Goal: Task Accomplishment & Management: Use online tool/utility

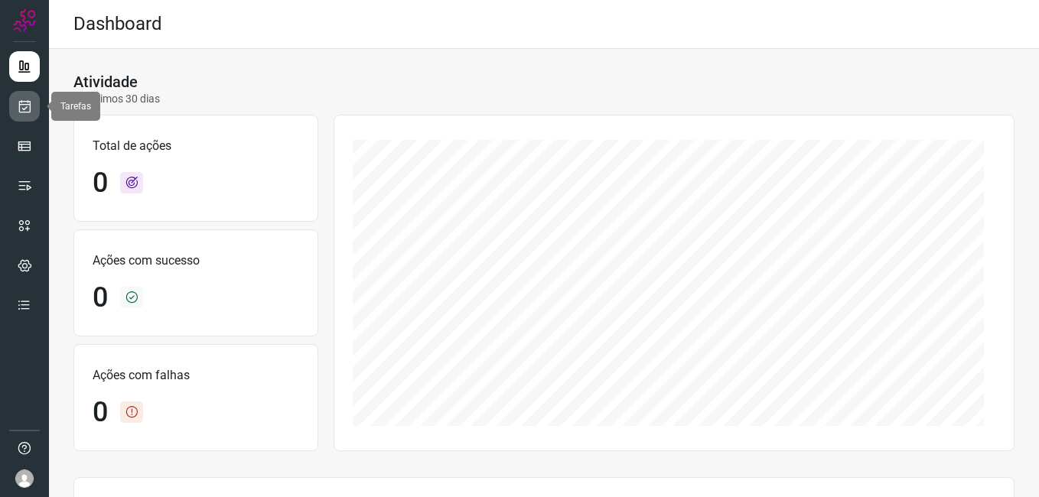
click at [31, 96] on link at bounding box center [24, 106] width 31 height 31
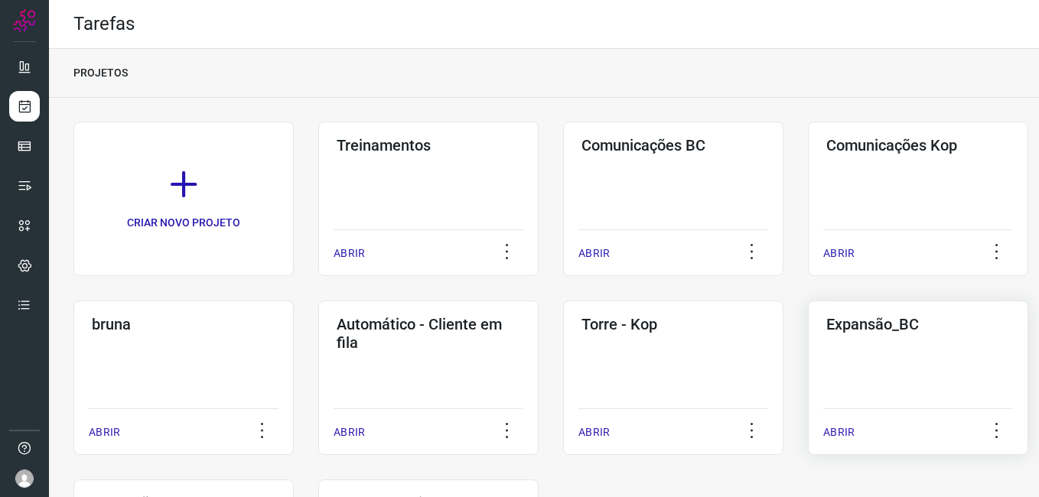
click at [838, 357] on div "Expansão_BC ABRIR" at bounding box center [918, 378] width 220 height 155
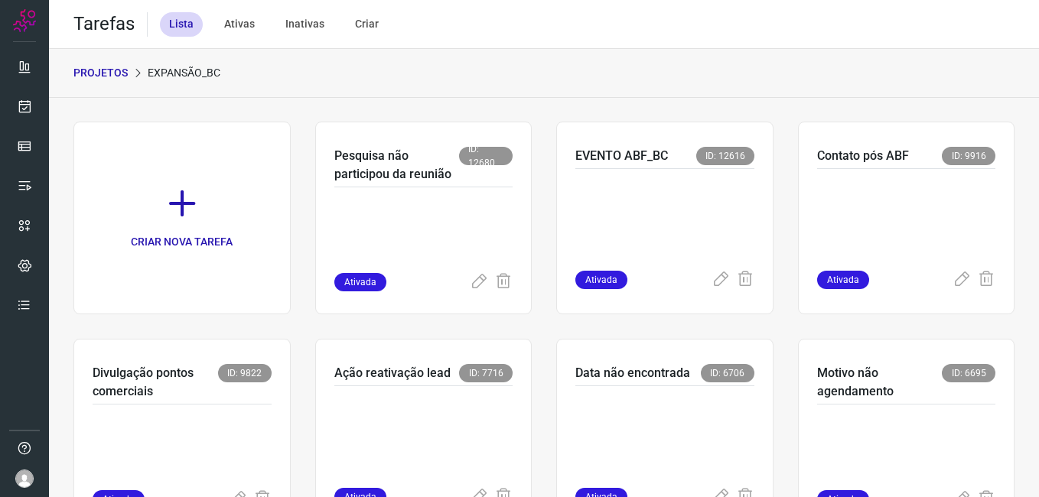
click at [430, 231] on p at bounding box center [423, 235] width 179 height 77
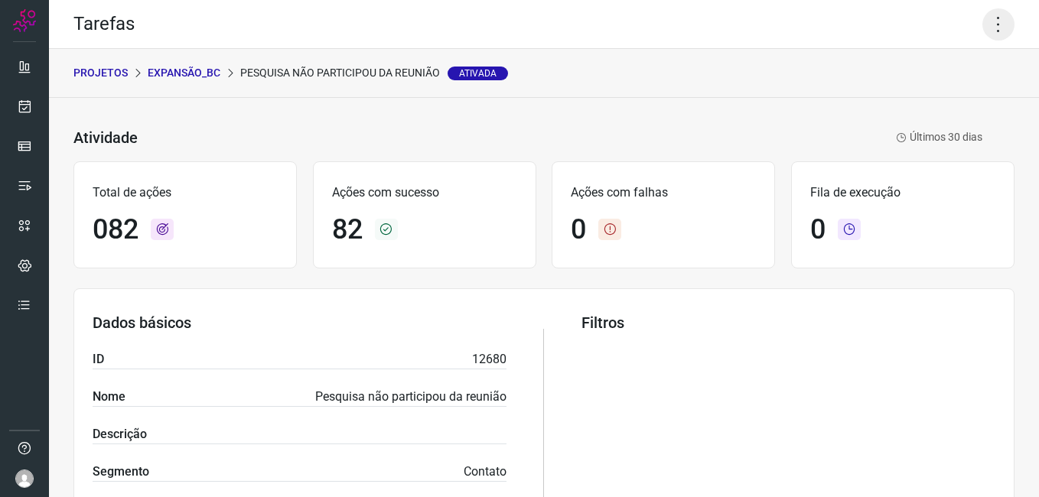
click at [983, 31] on icon at bounding box center [999, 24] width 32 height 32
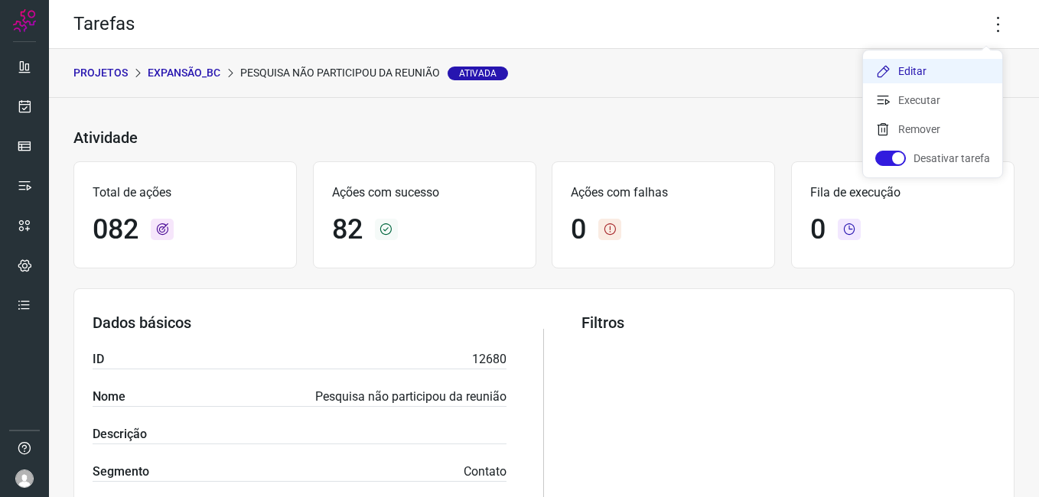
click at [925, 69] on li "Editar" at bounding box center [932, 71] width 139 height 24
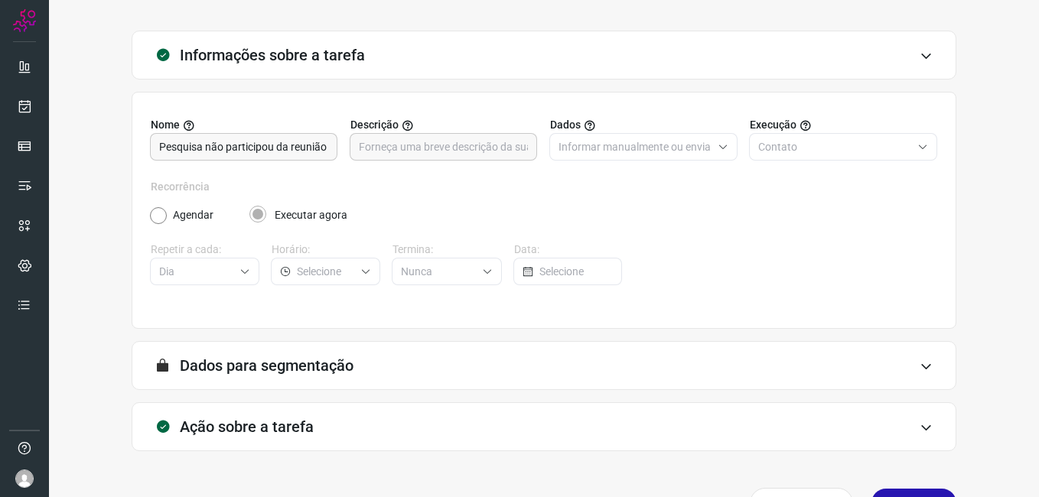
scroll to position [100, 0]
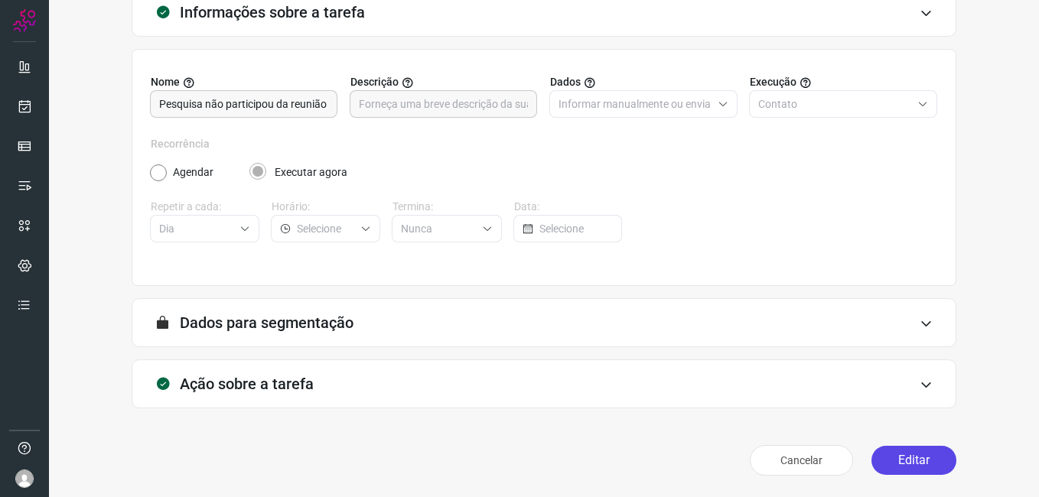
click at [880, 453] on button "Editar" at bounding box center [914, 460] width 85 height 29
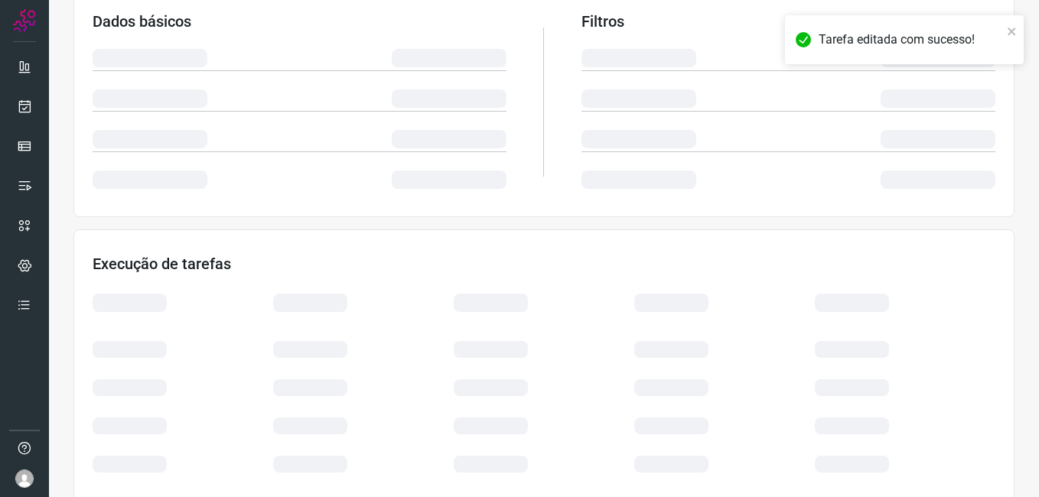
scroll to position [321, 0]
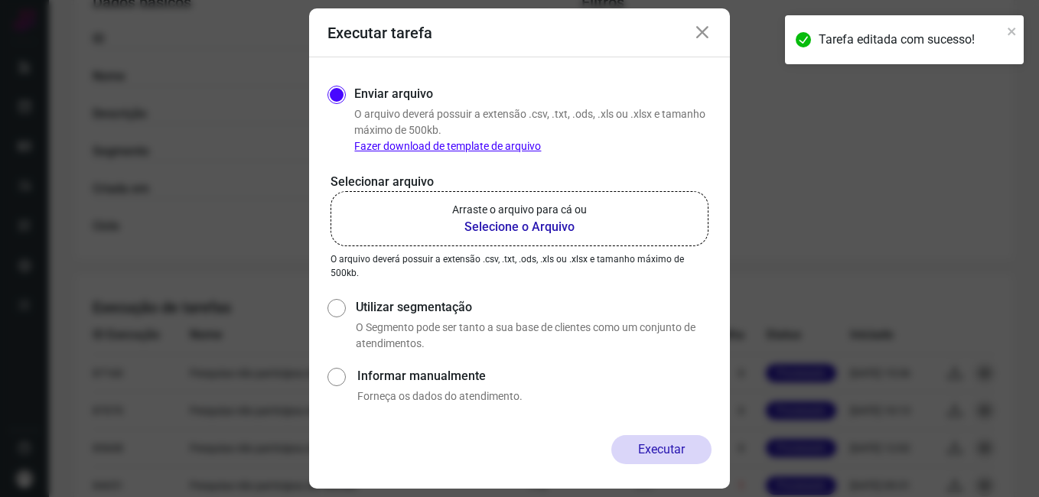
click at [505, 232] on b "Selecione o Arquivo" at bounding box center [519, 227] width 135 height 18
click at [0, 0] on input "Arraste o arquivo para cá ou Selecione o Arquivo" at bounding box center [0, 0] width 0 height 0
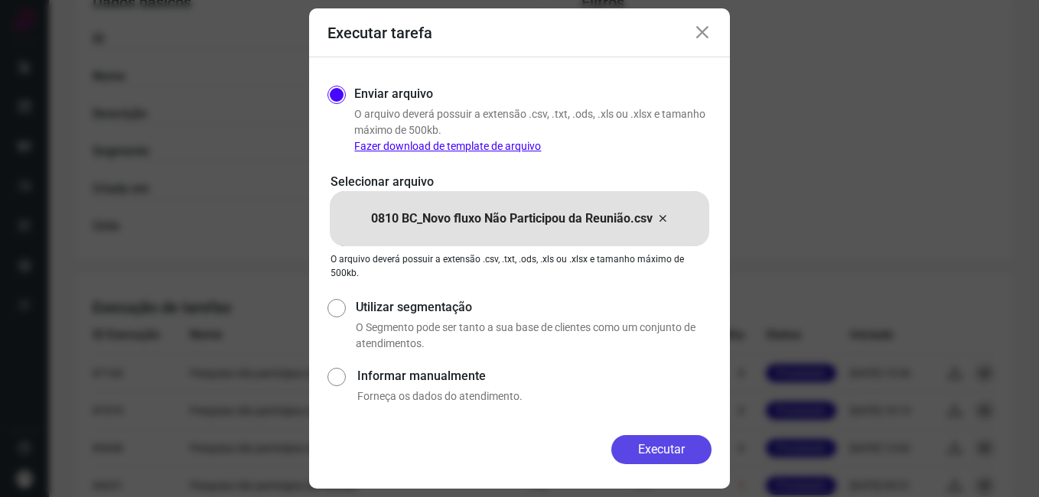
click at [630, 445] on button "Executar" at bounding box center [661, 449] width 100 height 29
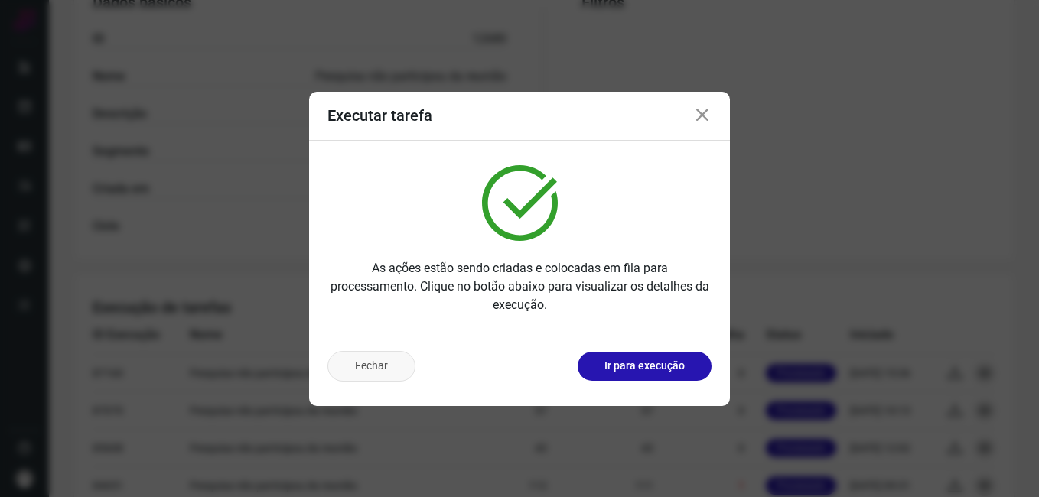
click at [360, 371] on button "Fechar" at bounding box center [372, 366] width 88 height 31
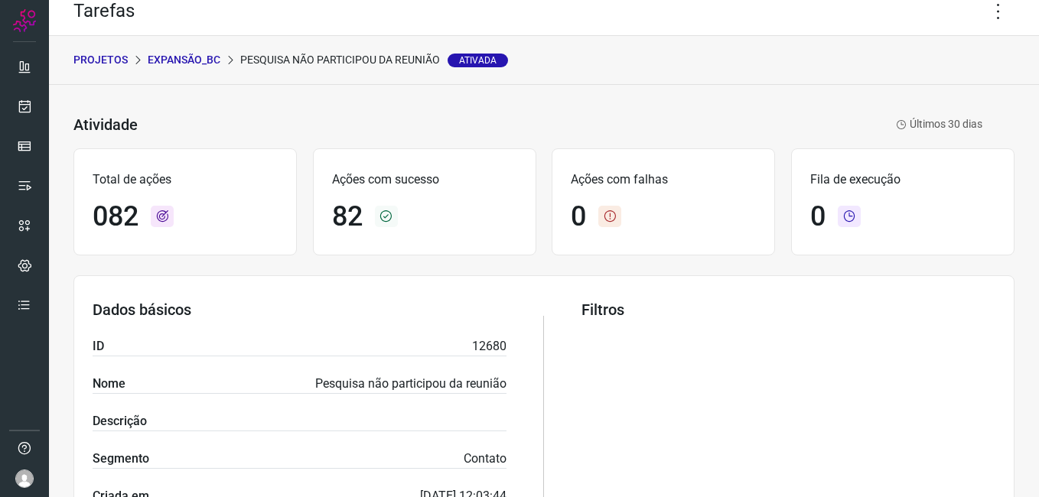
scroll to position [0, 0]
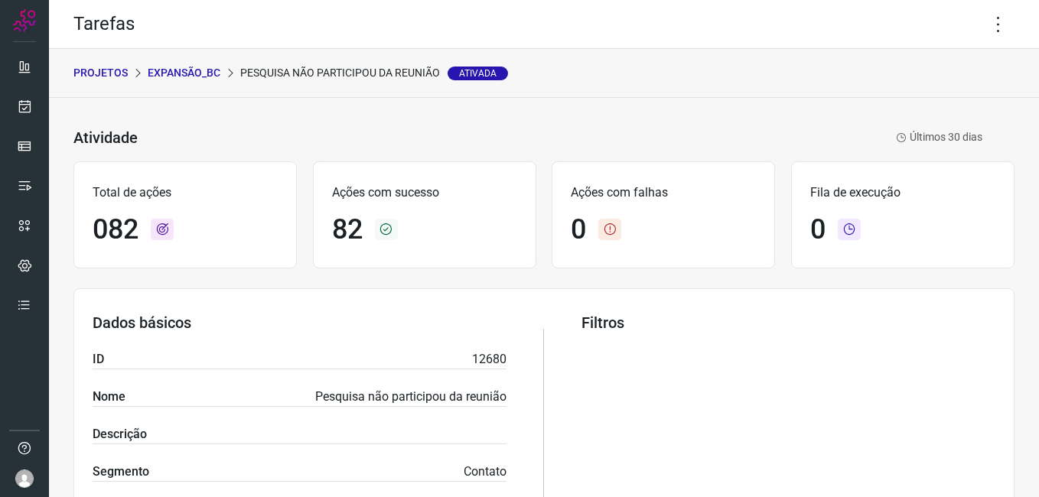
click at [194, 73] on p "Expansão_BC" at bounding box center [184, 73] width 73 height 16
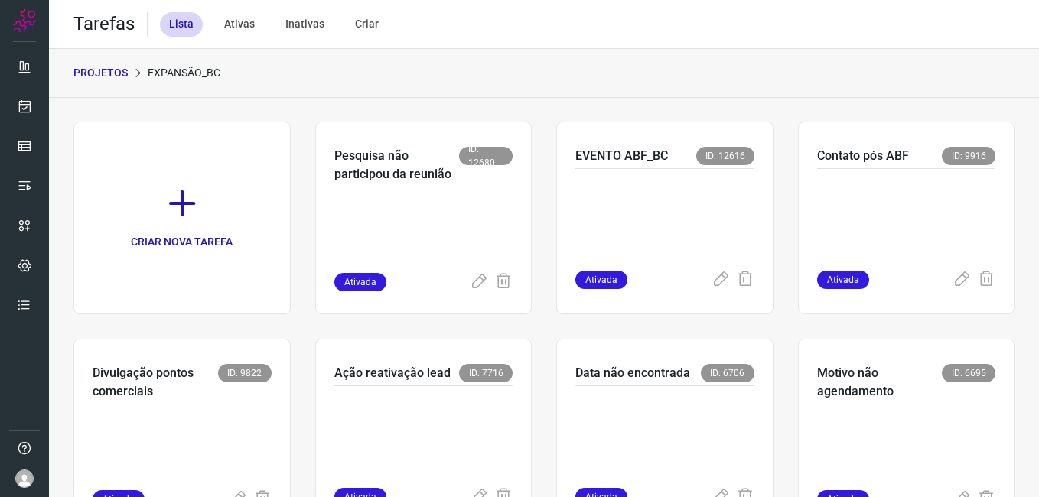
click at [102, 77] on p "PROJETOS" at bounding box center [100, 73] width 54 height 16
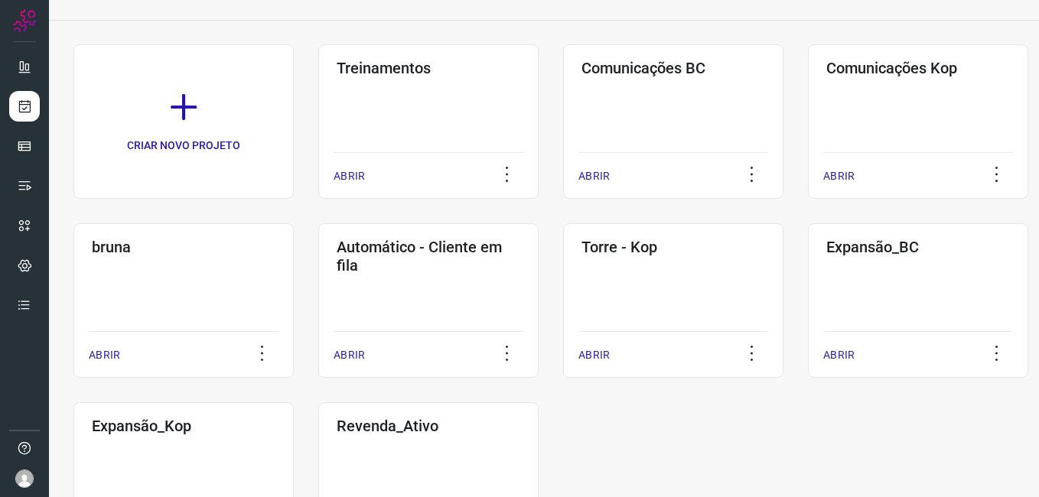
scroll to position [175, 0]
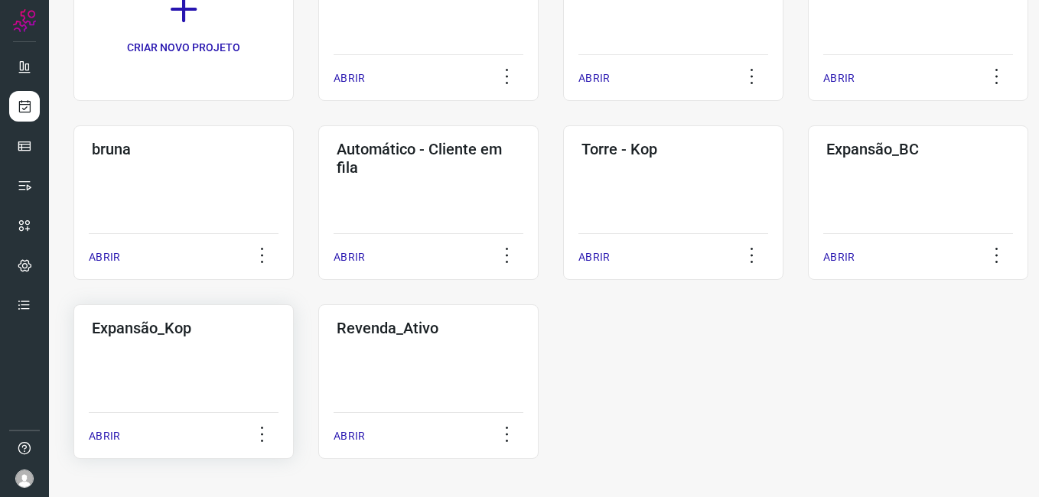
click at [144, 363] on div "Expansão_Kop ABRIR" at bounding box center [183, 382] width 220 height 155
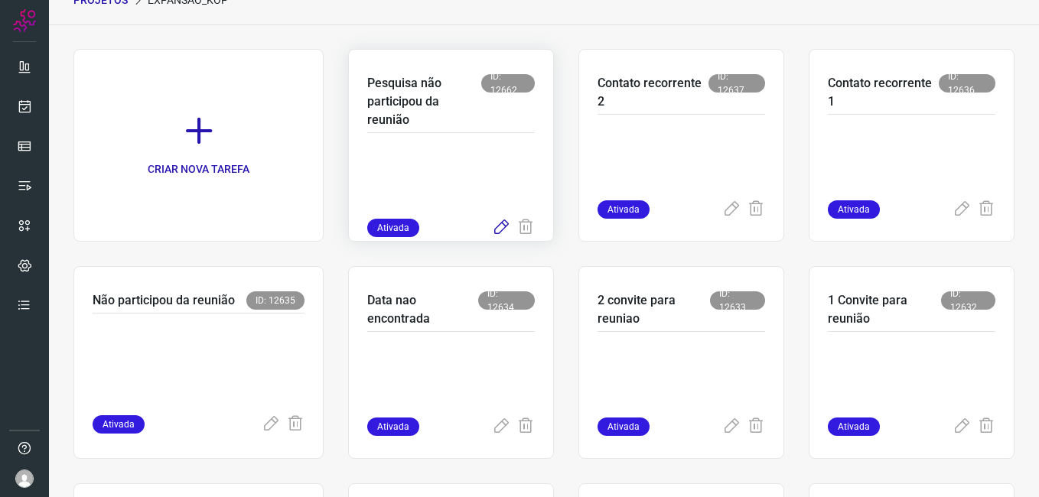
click at [501, 231] on icon at bounding box center [501, 228] width 18 height 18
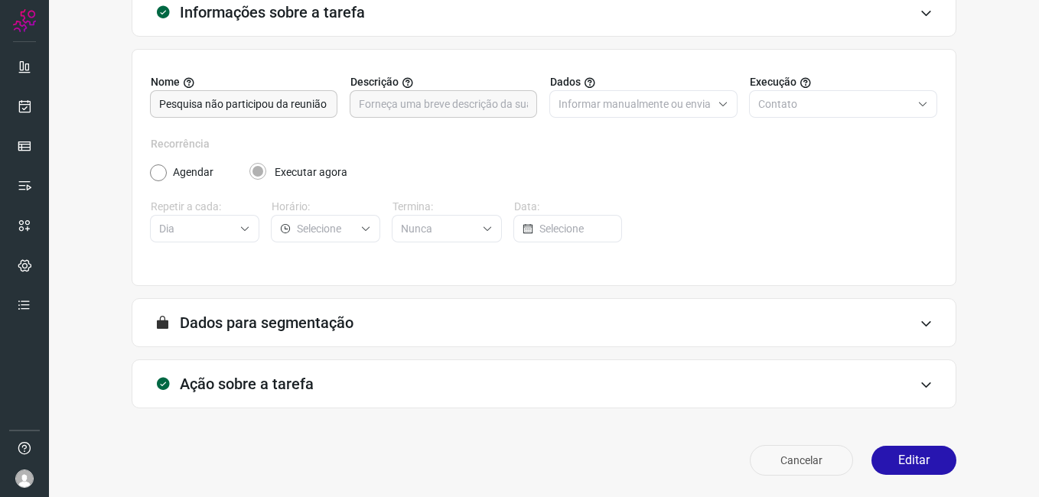
click at [784, 467] on button "Cancelar" at bounding box center [801, 460] width 103 height 31
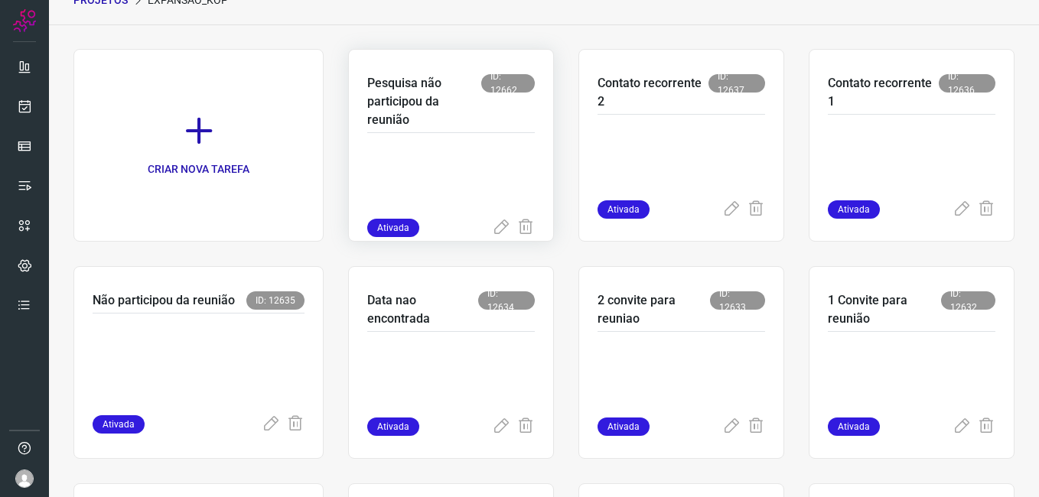
click at [403, 171] on p at bounding box center [451, 180] width 168 height 77
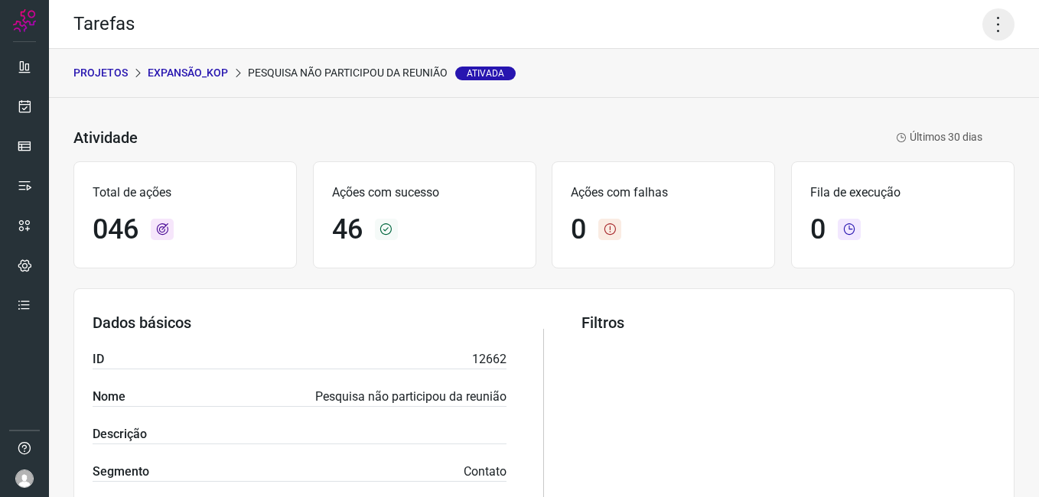
click at [996, 12] on icon at bounding box center [999, 24] width 32 height 32
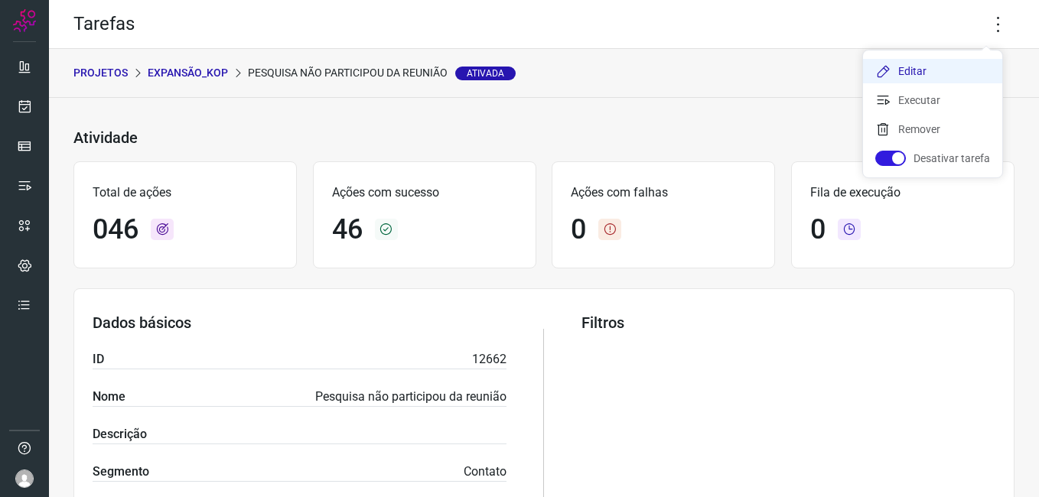
click at [918, 74] on li "Editar" at bounding box center [932, 71] width 139 height 24
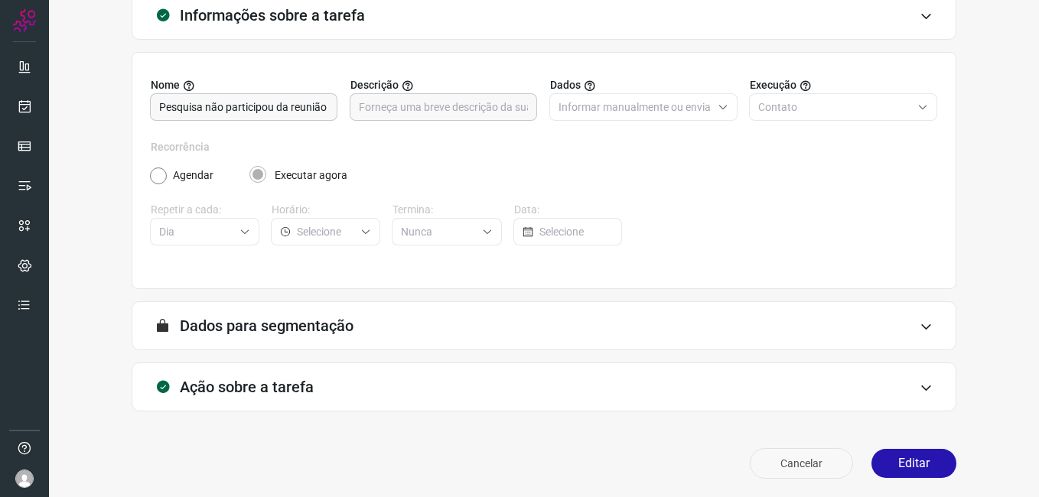
scroll to position [100, 0]
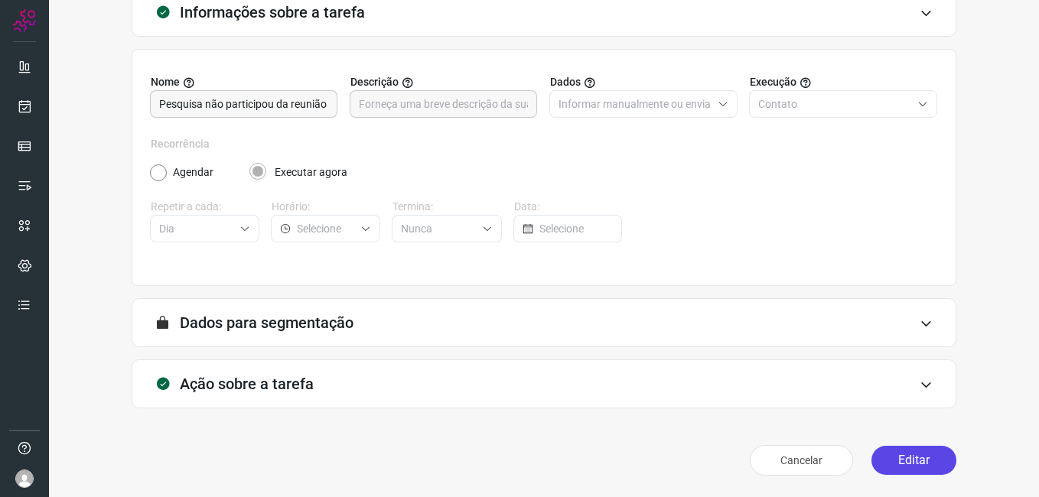
click at [882, 460] on button "Editar" at bounding box center [914, 460] width 85 height 29
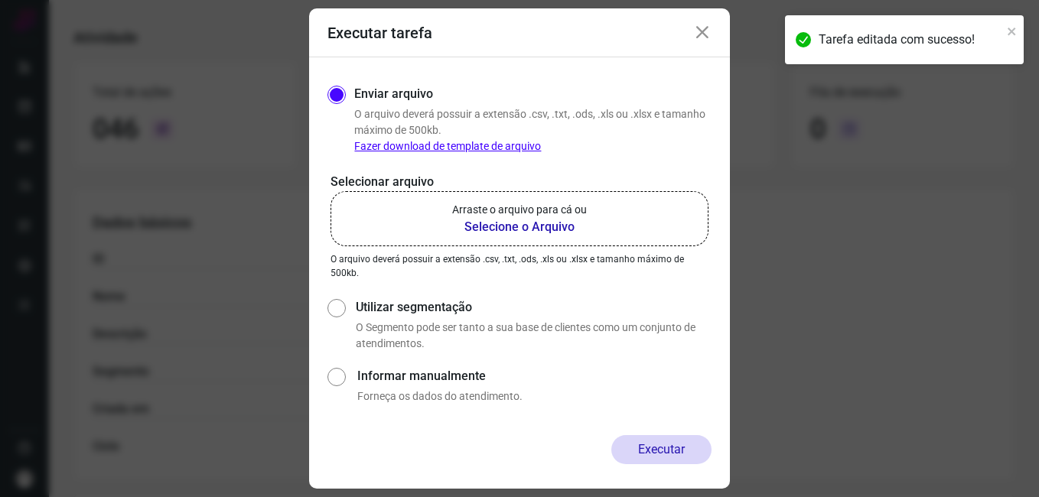
click at [490, 226] on b "Selecione o Arquivo" at bounding box center [519, 227] width 135 height 18
click at [0, 0] on input "Arraste o arquivo para cá ou Selecione o Arquivo" at bounding box center [0, 0] width 0 height 0
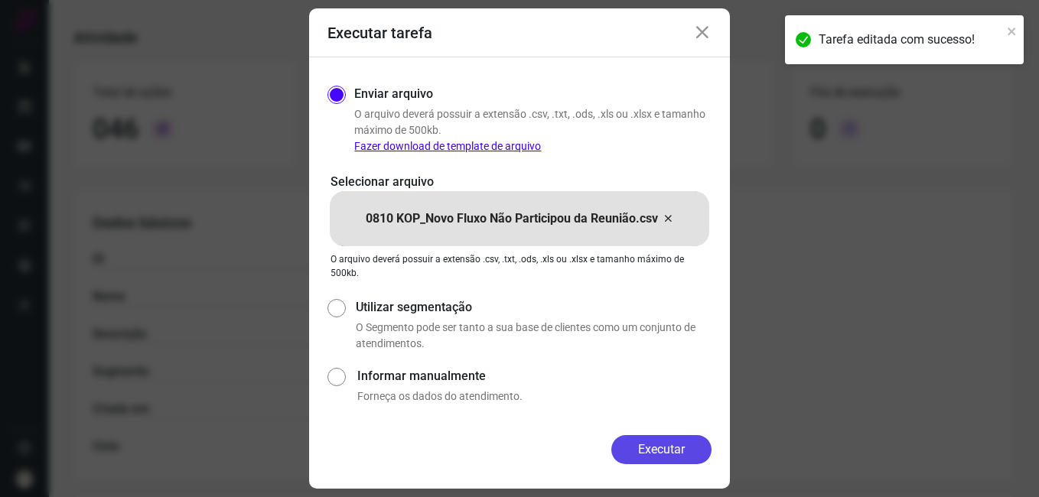
click at [615, 445] on button "Executar" at bounding box center [661, 449] width 100 height 29
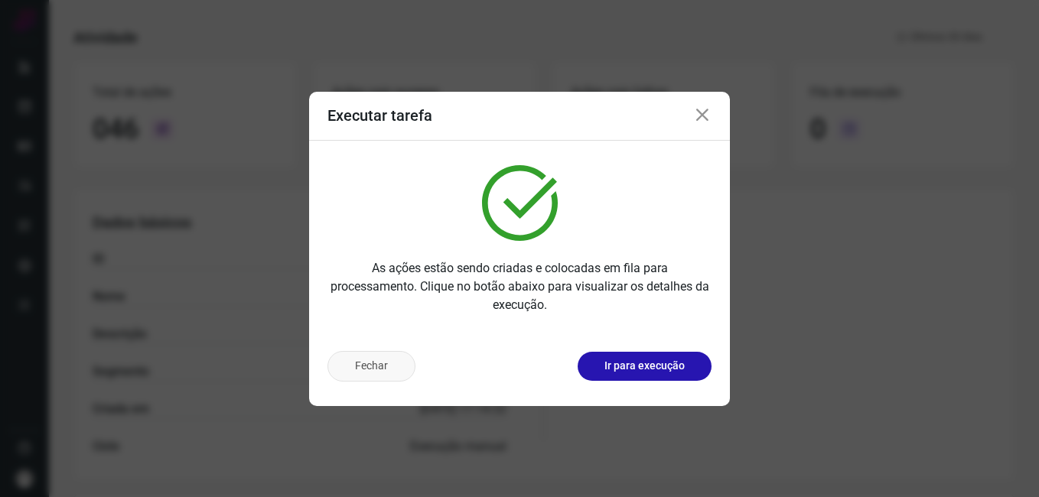
click at [387, 369] on button "Fechar" at bounding box center [372, 366] width 88 height 31
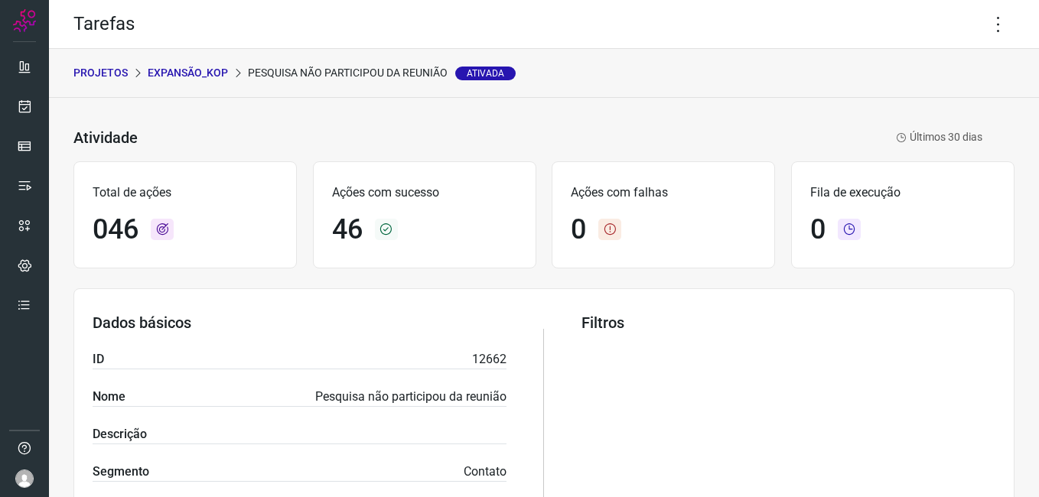
click at [212, 71] on p "Expansão_Kop" at bounding box center [188, 73] width 80 height 16
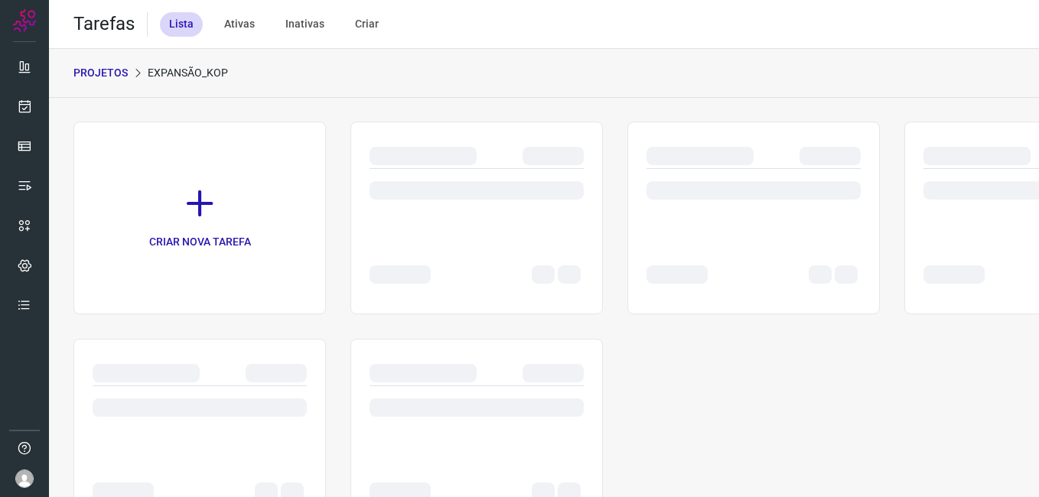
click at [97, 76] on p "PROJETOS" at bounding box center [100, 73] width 54 height 16
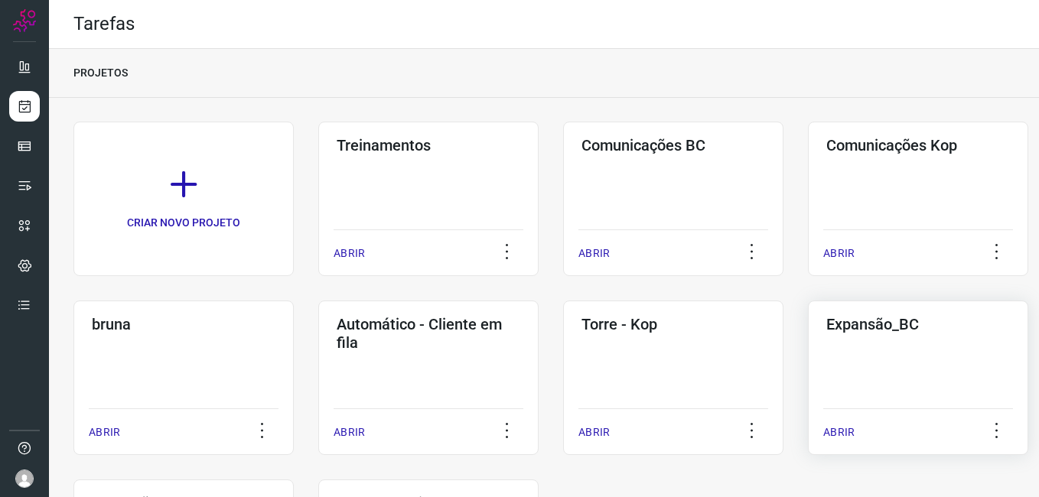
click at [839, 344] on div "Expansão_BC ABRIR" at bounding box center [918, 378] width 220 height 155
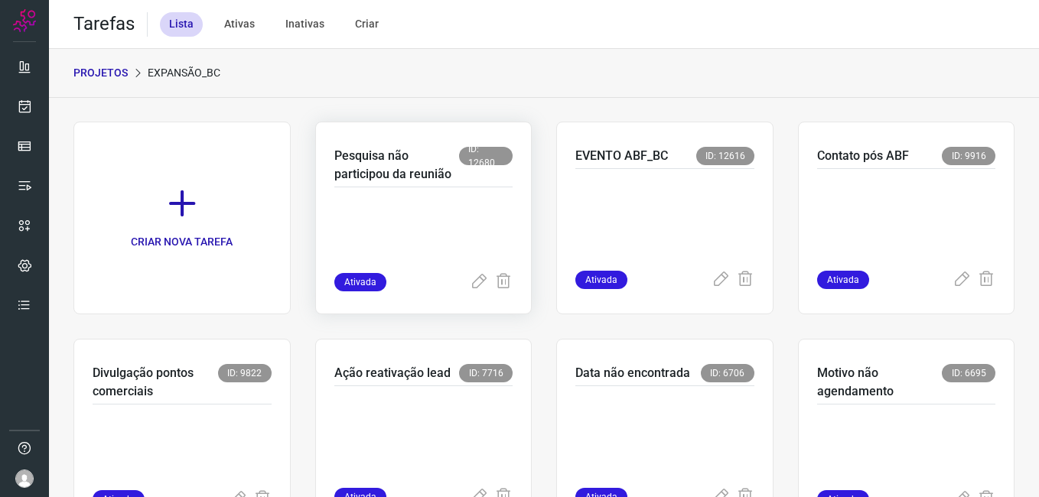
click at [377, 211] on p at bounding box center [423, 235] width 179 height 77
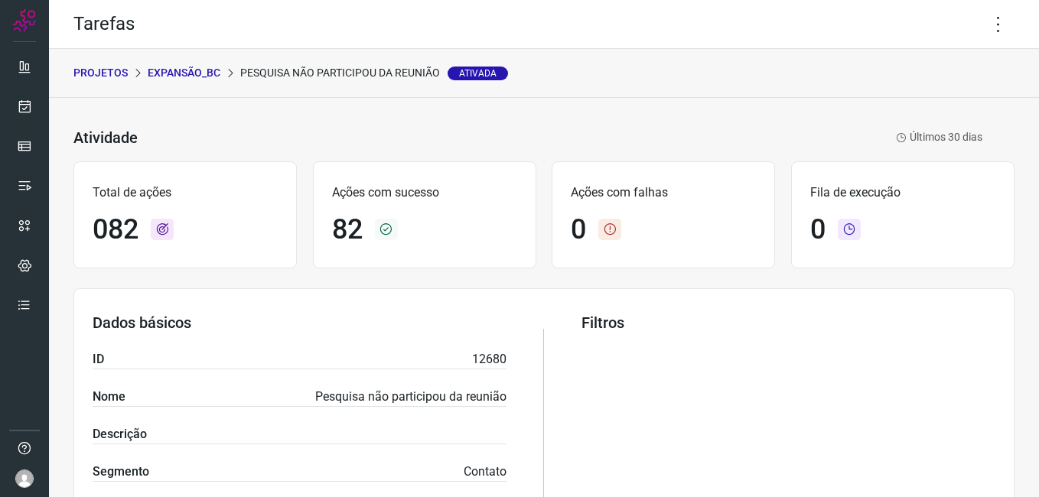
click at [177, 73] on p "Expansão_BC" at bounding box center [184, 73] width 73 height 16
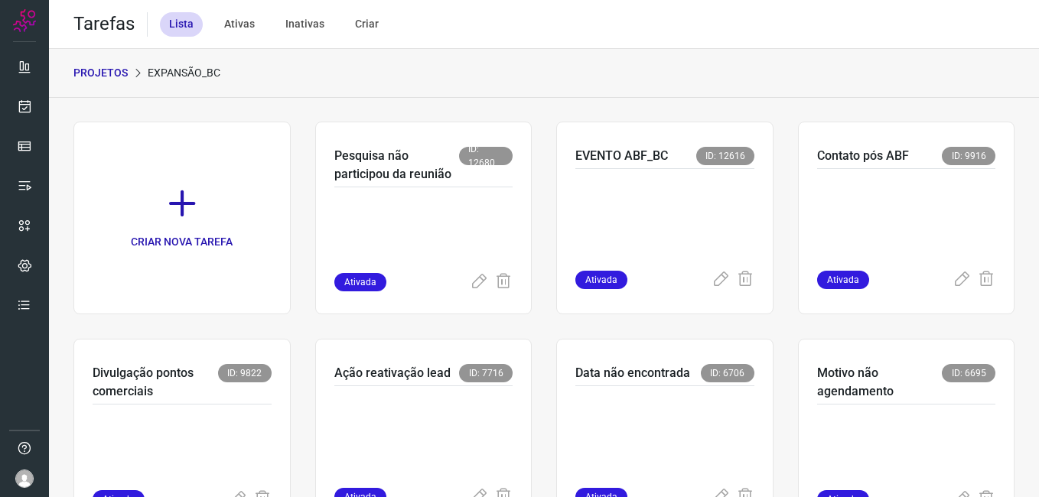
click at [105, 69] on p "PROJETOS" at bounding box center [100, 73] width 54 height 16
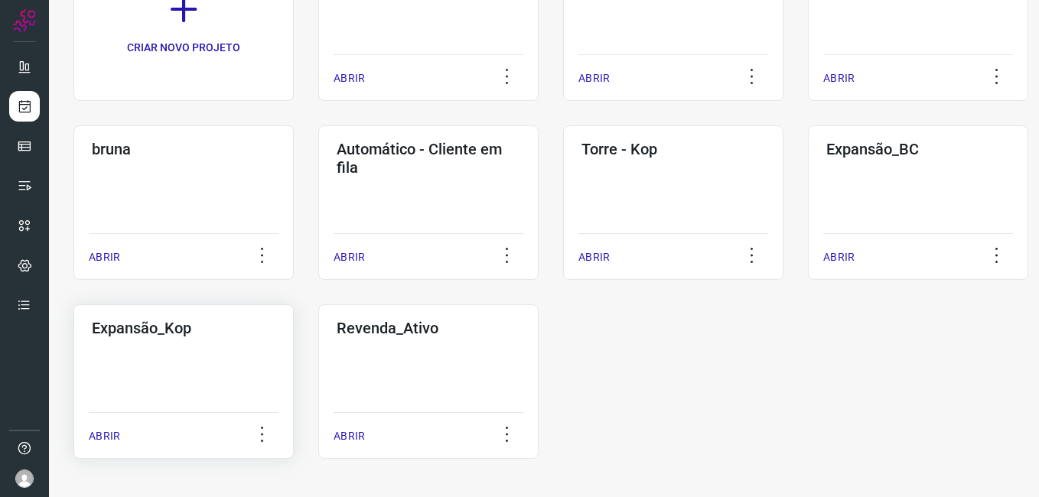
click at [124, 384] on div "Expansão_Kop ABRIR" at bounding box center [183, 382] width 220 height 155
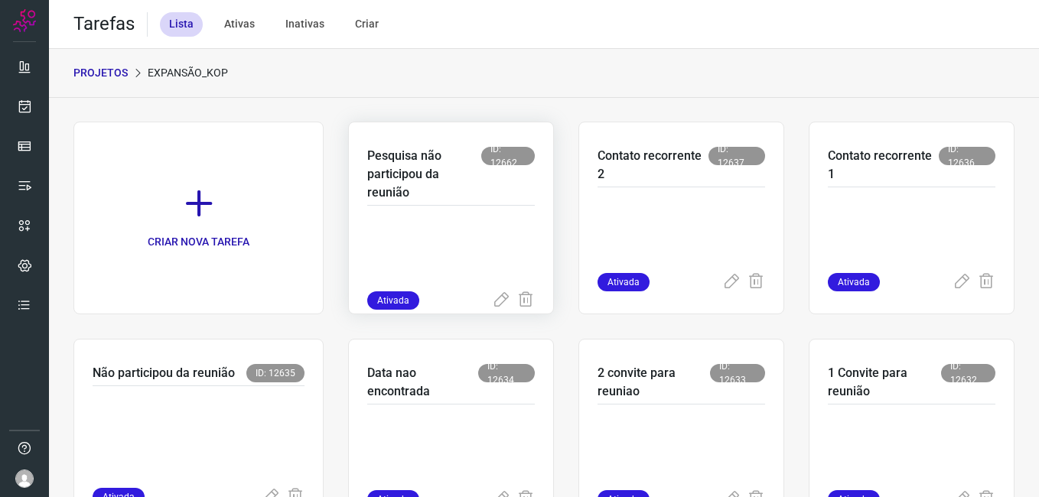
click at [431, 229] on p at bounding box center [451, 253] width 168 height 77
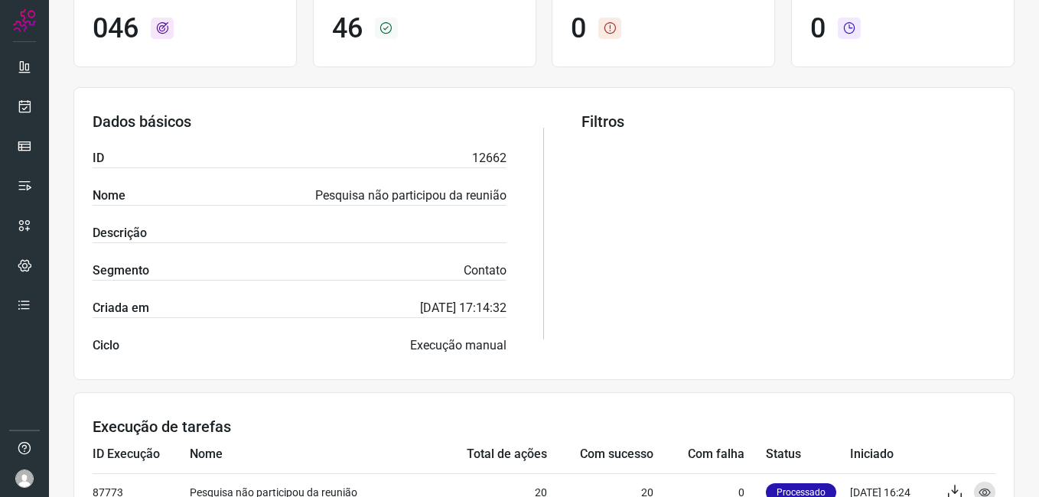
scroll to position [383, 0]
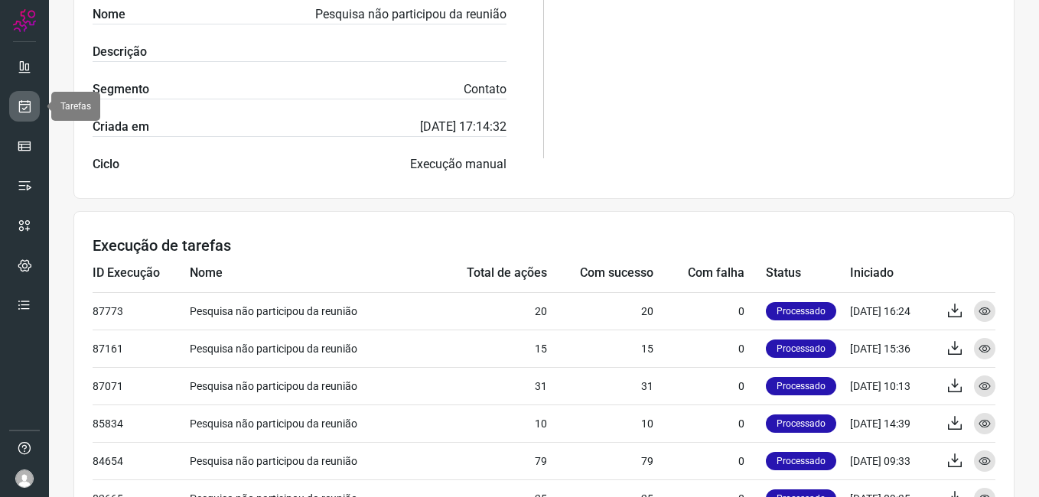
click at [27, 106] on icon at bounding box center [25, 106] width 16 height 15
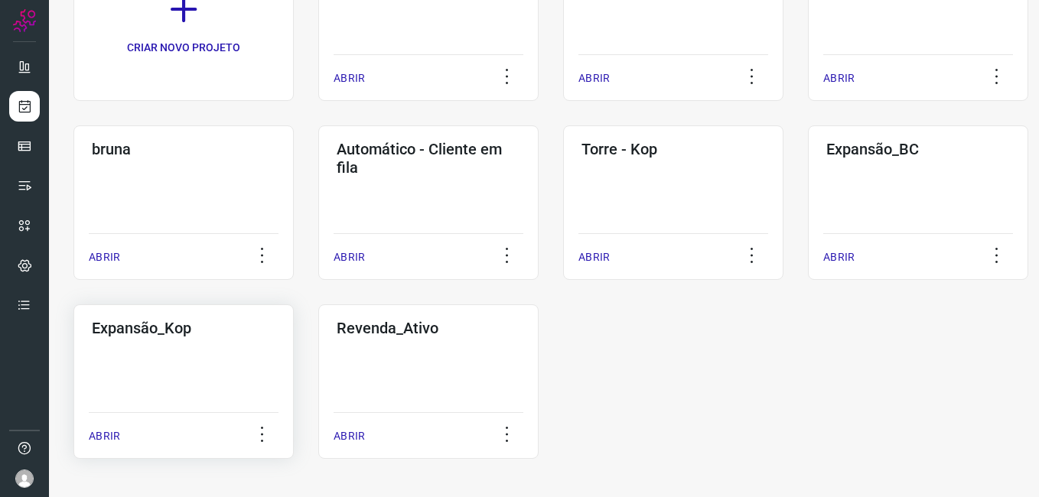
click at [230, 330] on h3 "Expansão_Kop" at bounding box center [184, 328] width 184 height 18
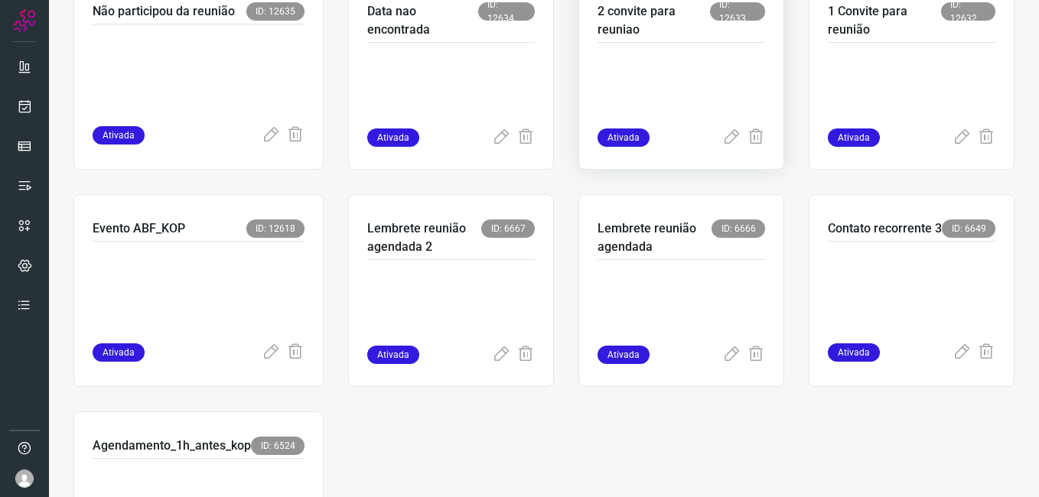
scroll to position [455, 0]
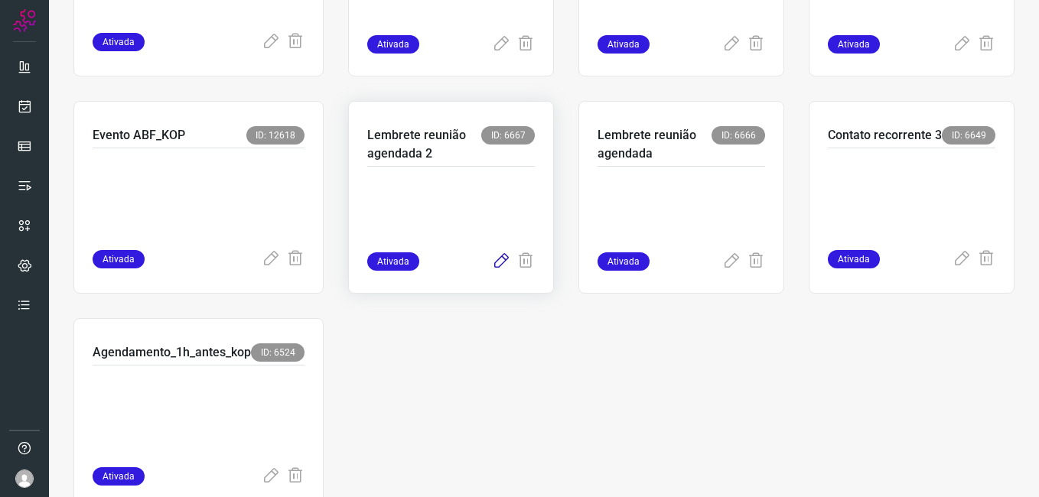
click at [492, 256] on icon at bounding box center [501, 262] width 18 height 18
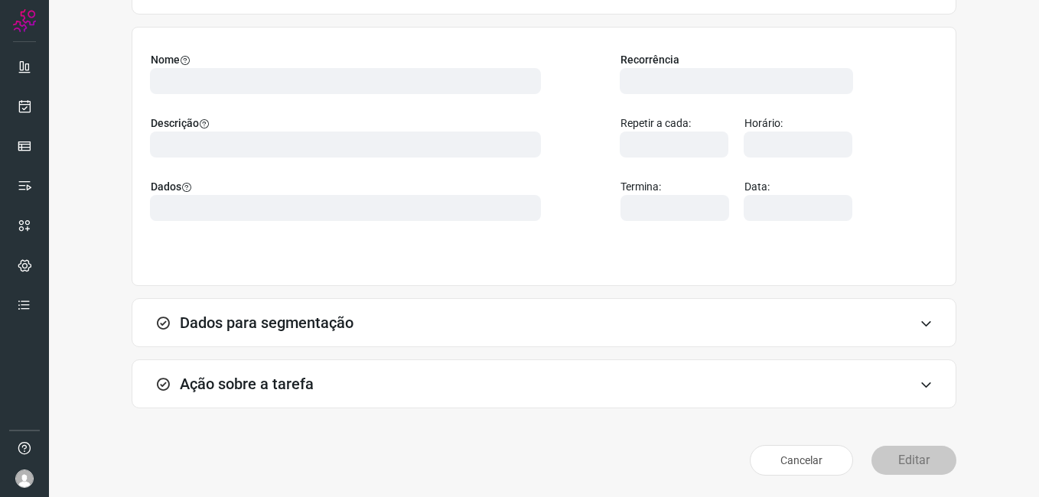
scroll to position [100, 0]
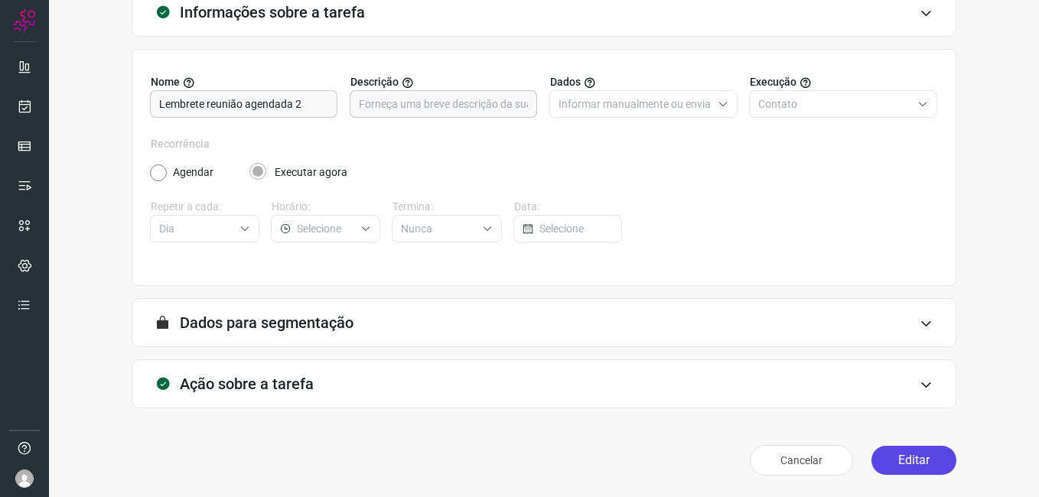
click at [882, 455] on button "Editar" at bounding box center [914, 460] width 85 height 29
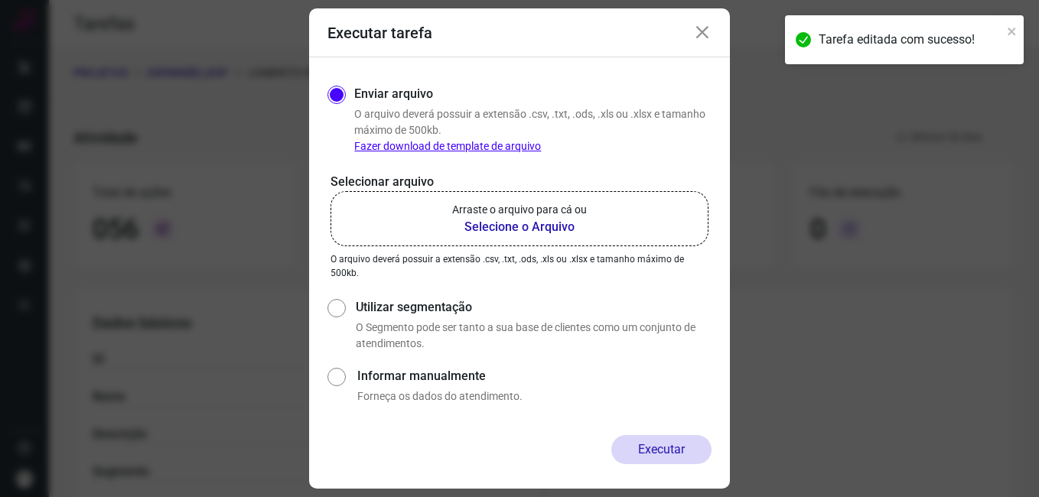
click at [514, 225] on b "Selecione o Arquivo" at bounding box center [519, 227] width 135 height 18
click at [0, 0] on input "Arraste o arquivo para cá ou Selecione o Arquivo" at bounding box center [0, 0] width 0 height 0
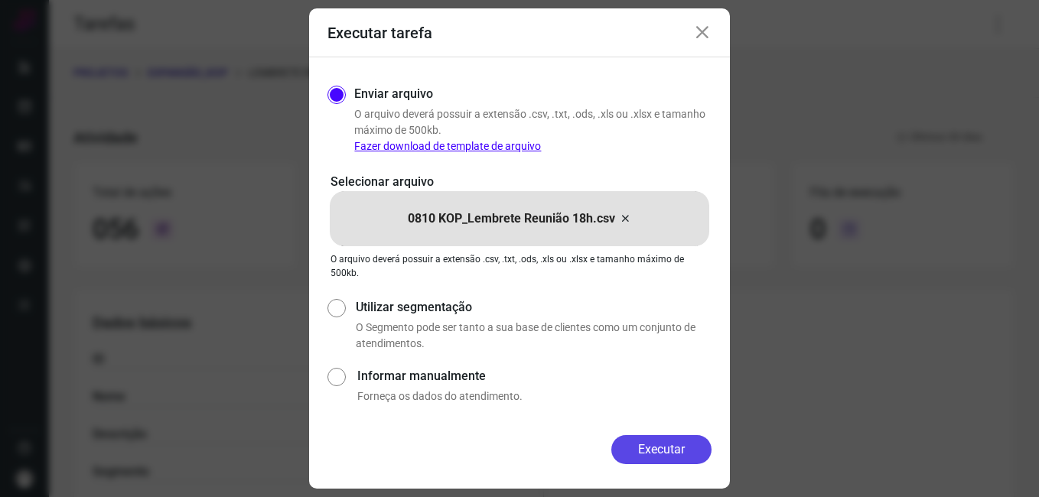
click at [612, 445] on button "Executar" at bounding box center [661, 449] width 100 height 29
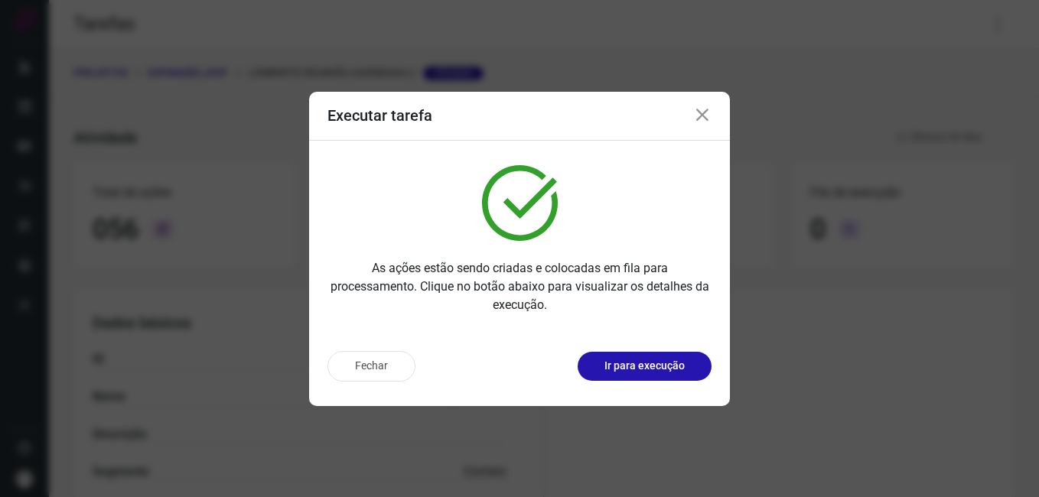
click at [383, 374] on button "Fechar" at bounding box center [372, 366] width 88 height 31
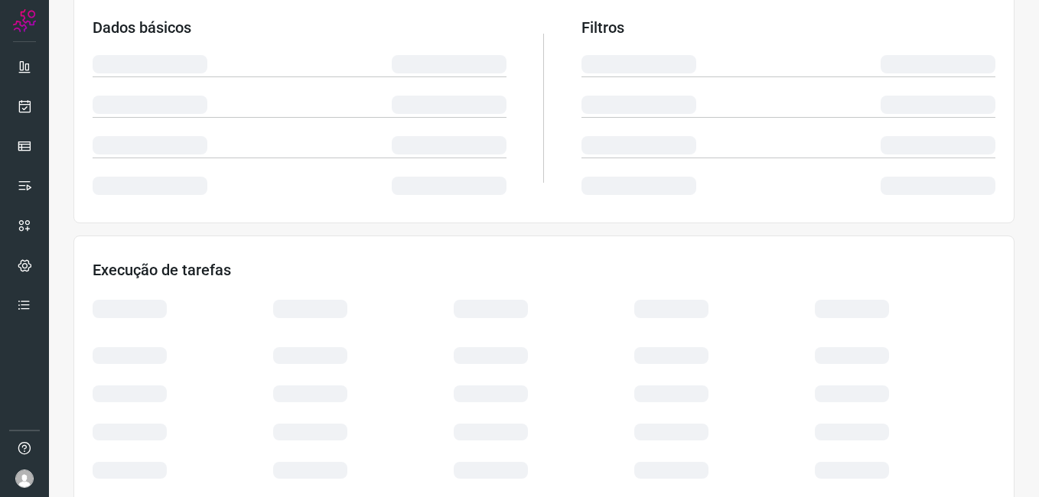
scroll to position [306, 0]
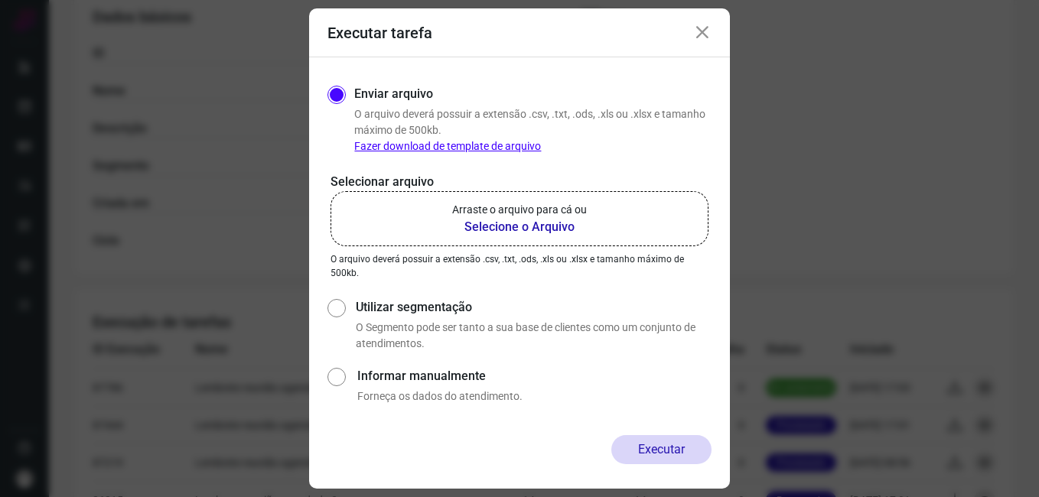
click at [699, 40] on icon at bounding box center [702, 33] width 18 height 18
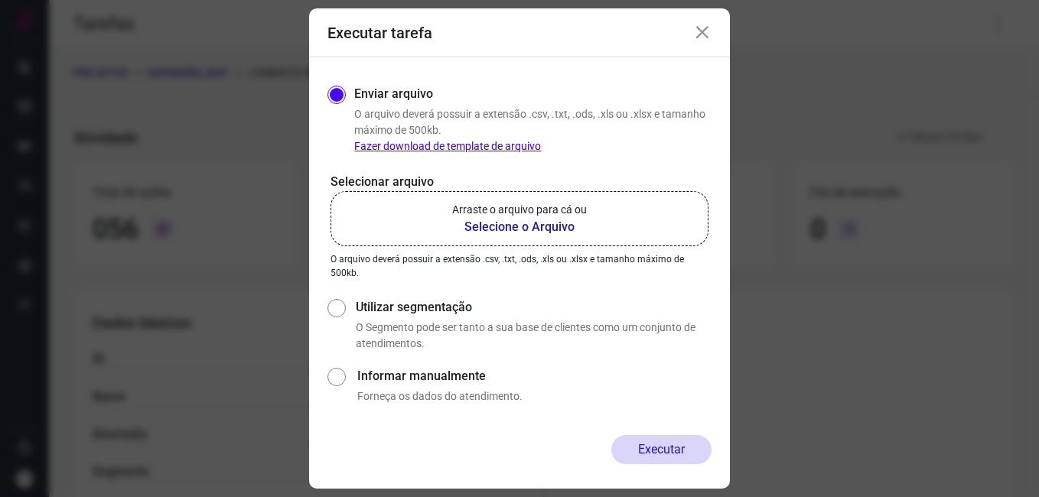
click at [709, 29] on icon at bounding box center [702, 33] width 18 height 18
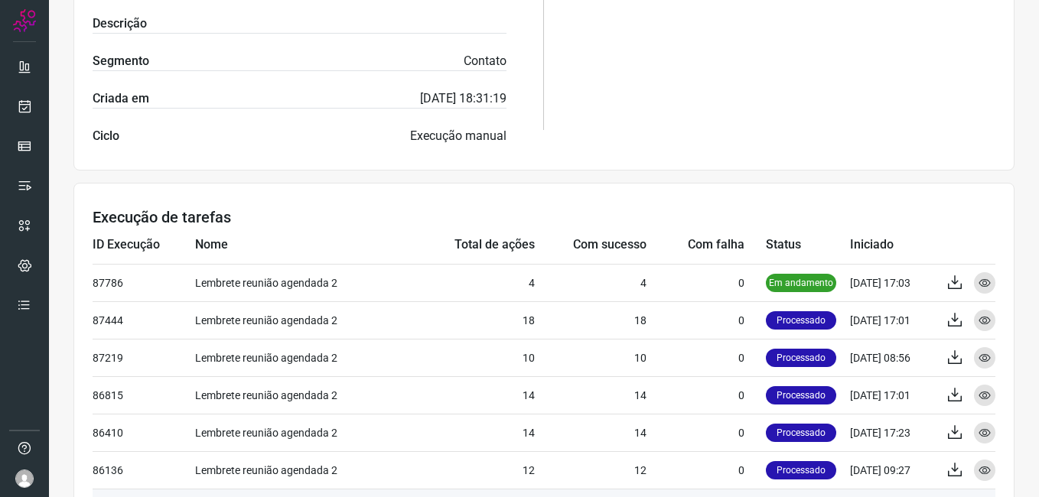
scroll to position [401, 0]
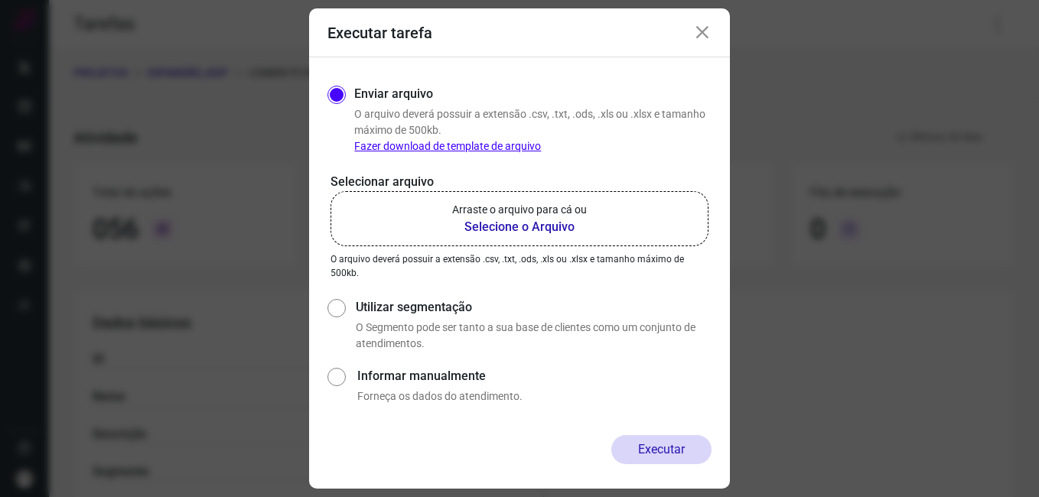
click at [704, 24] on icon at bounding box center [702, 33] width 18 height 18
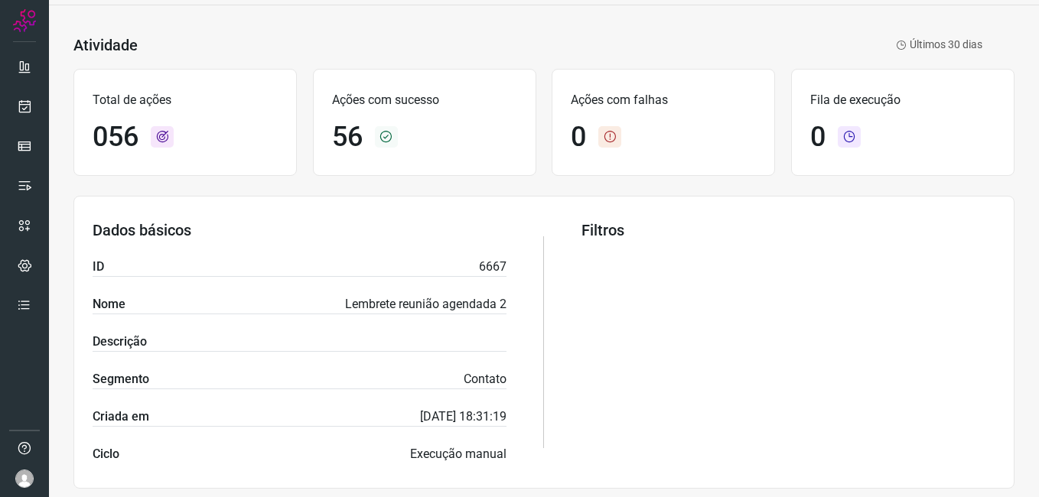
scroll to position [383, 0]
